Goal: Find specific page/section: Find specific page/section

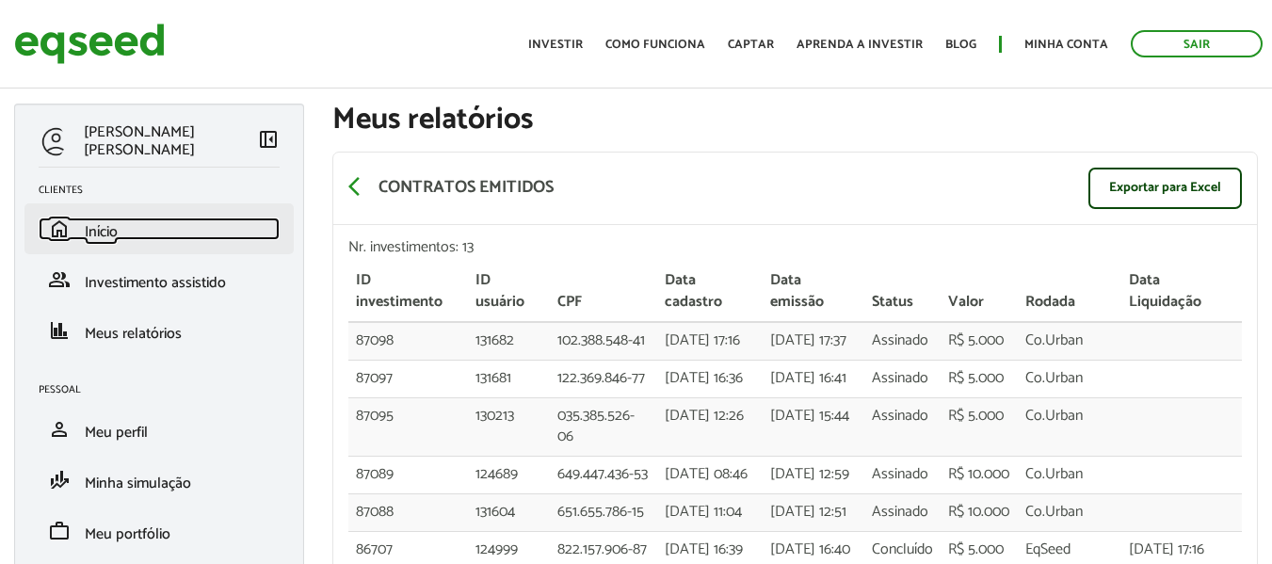
click at [95, 233] on span "Início" at bounding box center [101, 231] width 33 height 25
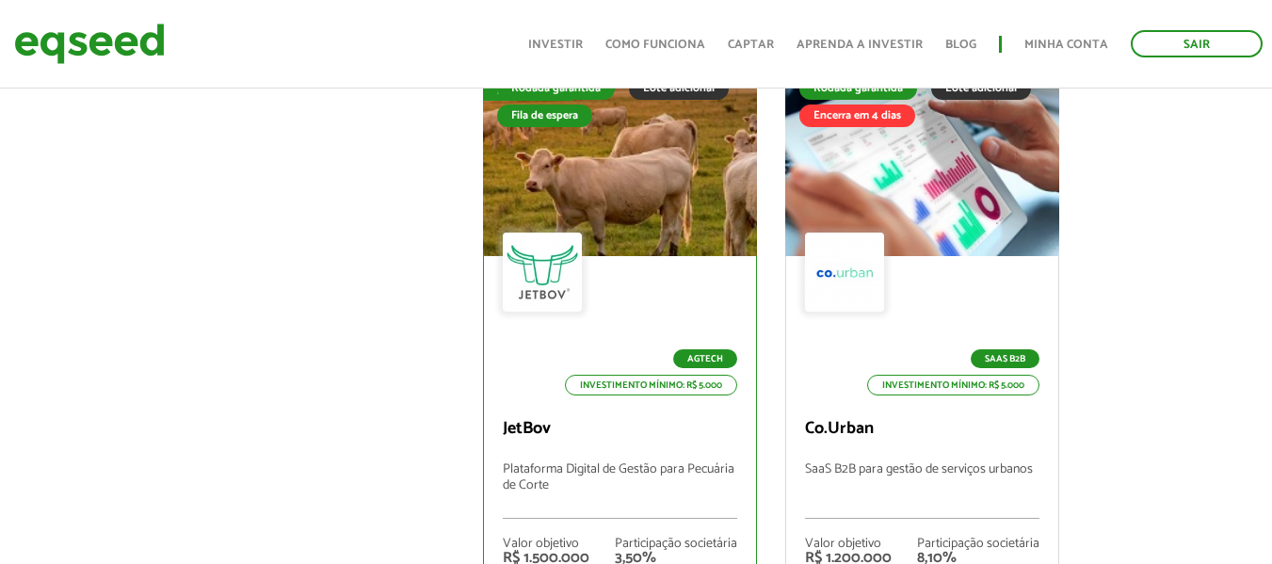
scroll to position [847, 0]
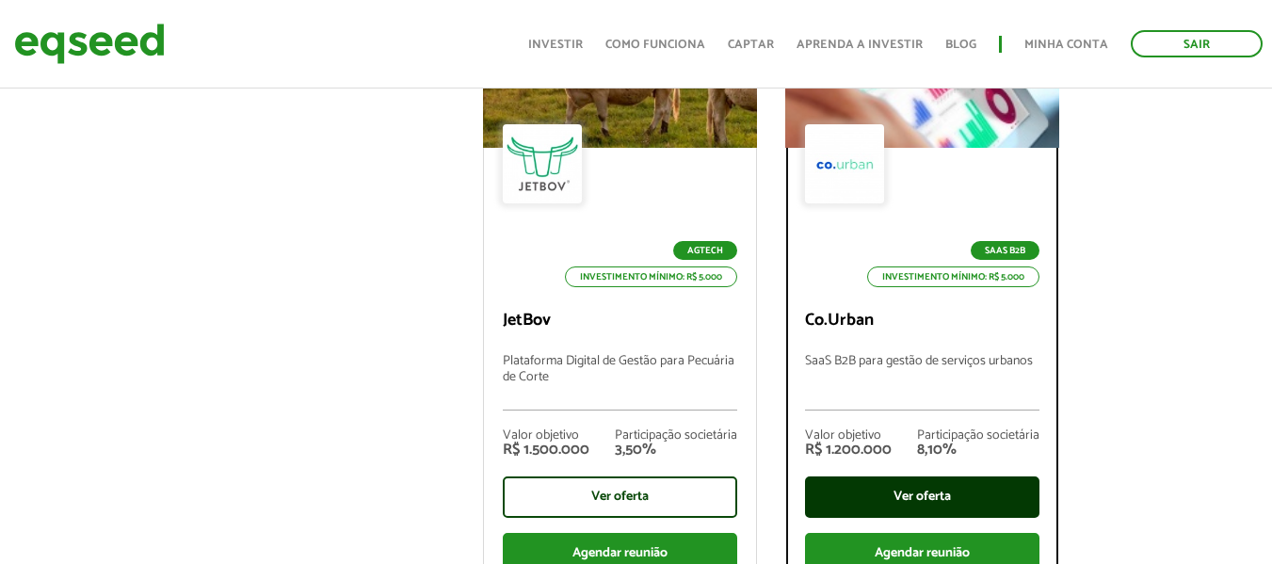
click at [949, 490] on div "Ver oferta" at bounding box center [922, 496] width 234 height 41
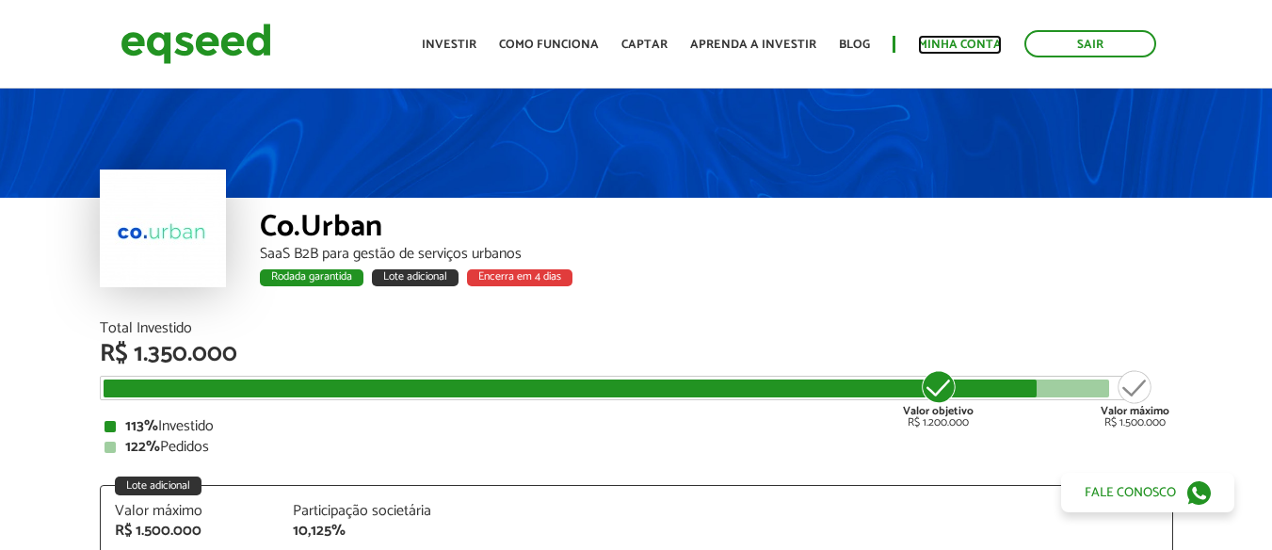
click at [963, 51] on link "Minha conta" at bounding box center [960, 45] width 84 height 12
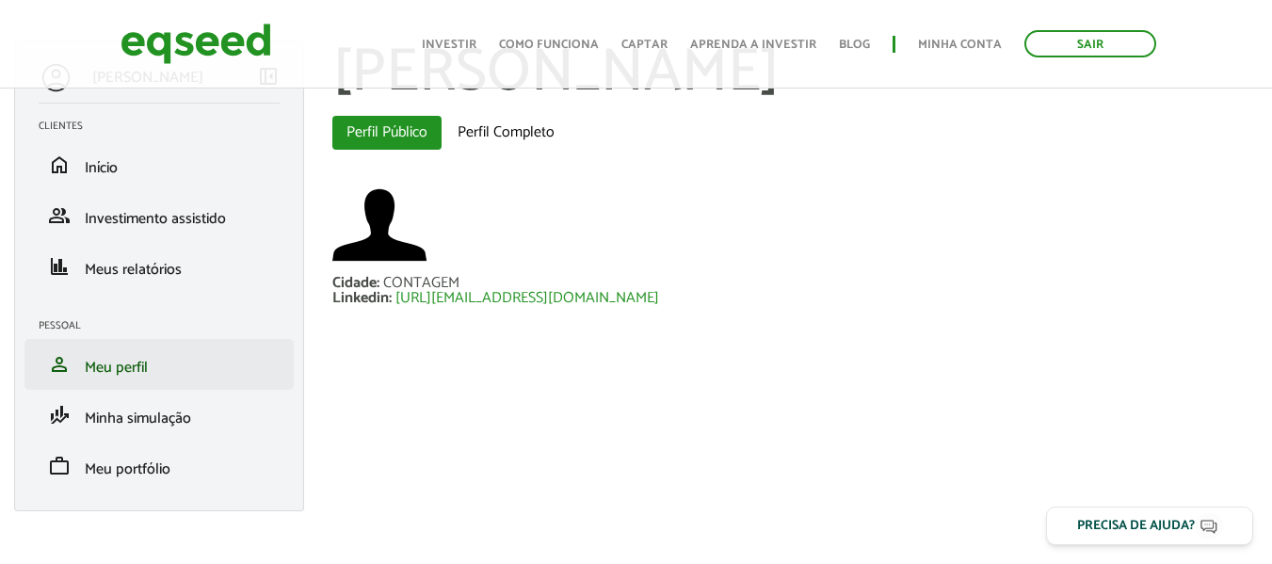
scroll to position [69, 0]
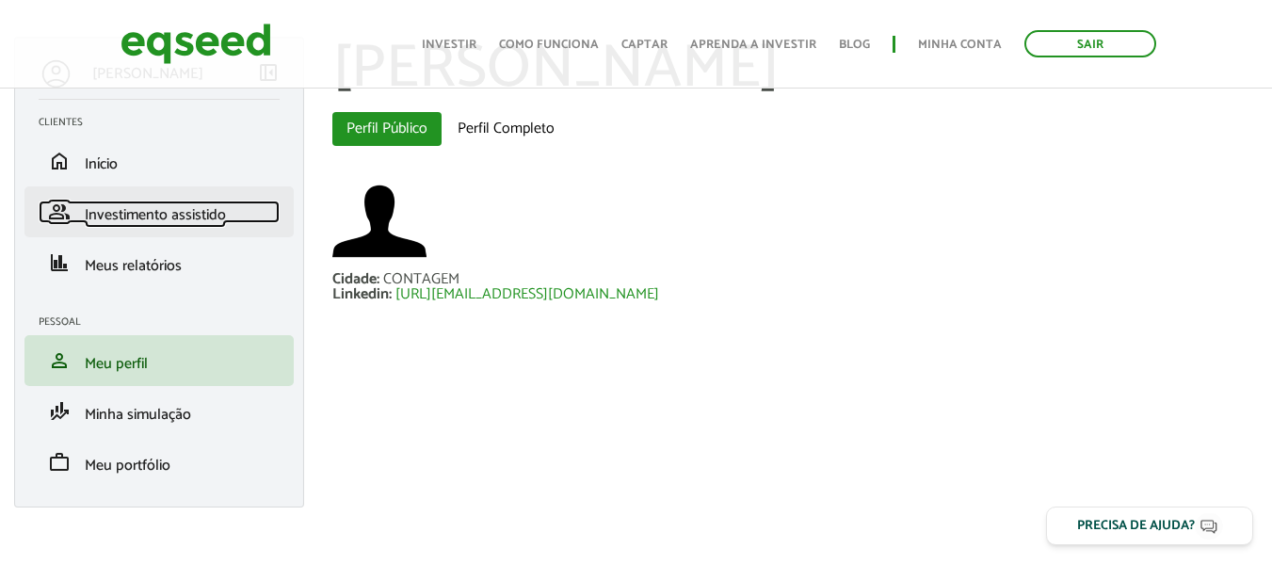
click at [156, 207] on span "Investimento assistido" at bounding box center [155, 214] width 141 height 25
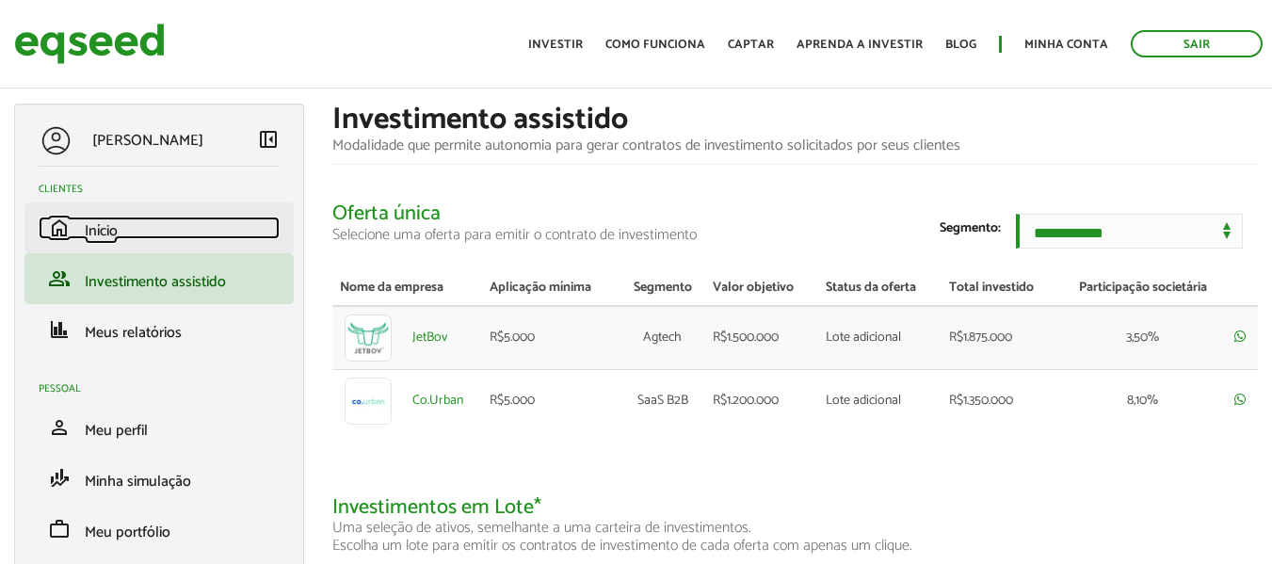
click at [130, 233] on link "home Início" at bounding box center [159, 228] width 241 height 23
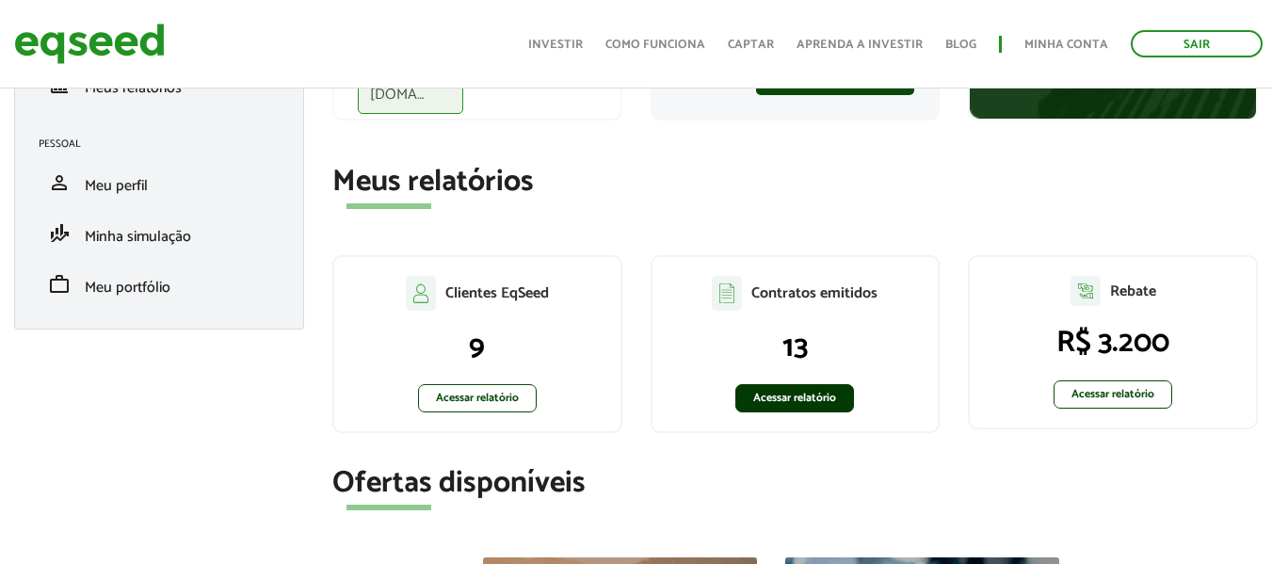
scroll to position [282, 0]
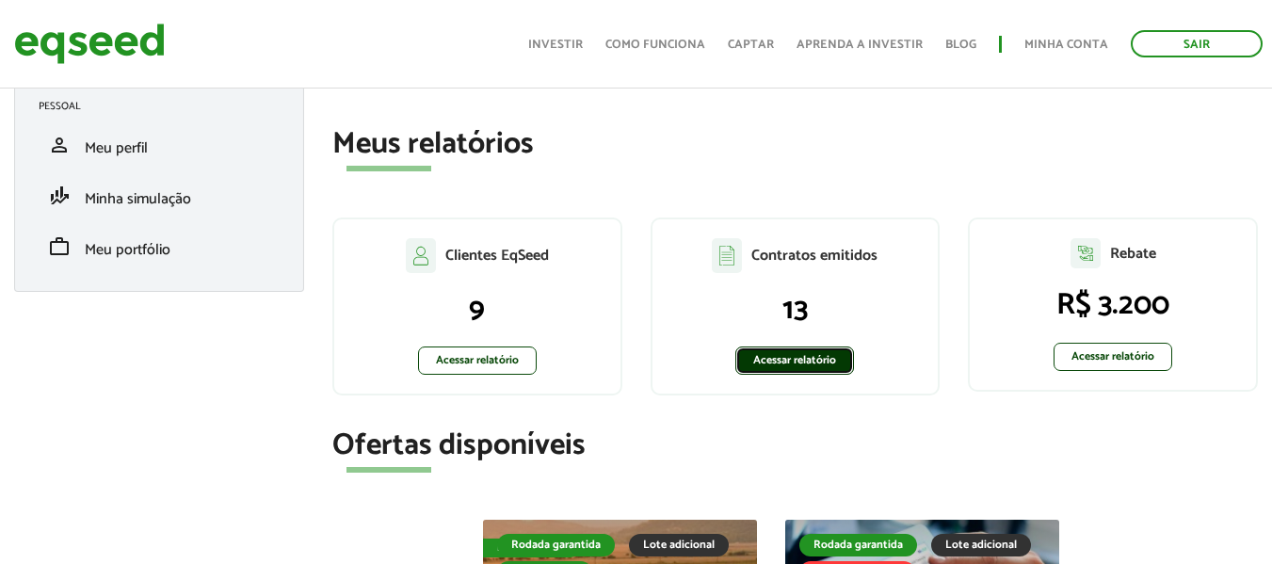
click at [780, 358] on link "Acessar relatório" at bounding box center [794, 360] width 119 height 28
